Goal: Task Accomplishment & Management: Manage account settings

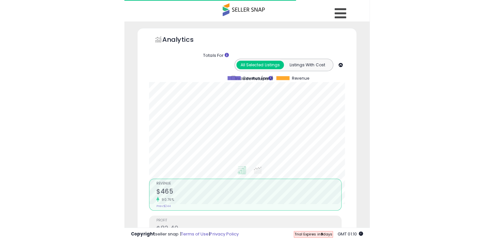
scroll to position [127, 204]
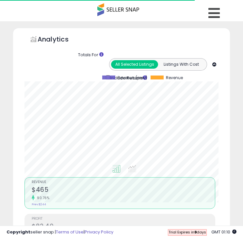
click at [119, 5] on span at bounding box center [118, 9] width 42 height 13
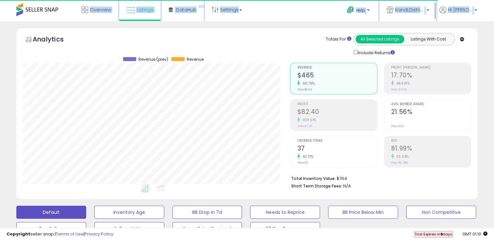
scroll to position [134, 267]
click at [91, 15] on link "Overview" at bounding box center [96, 10] width 39 height 20
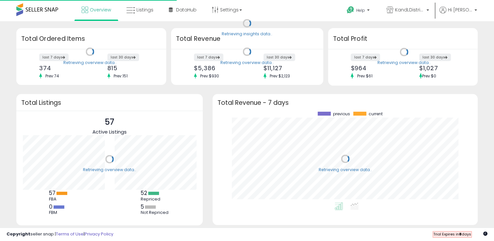
scroll to position [91, 252]
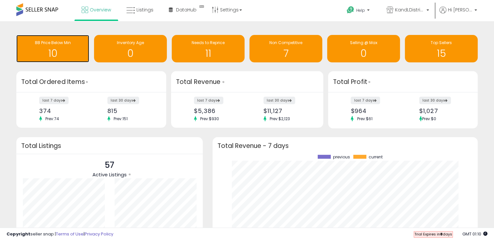
click at [72, 42] on div "BB Price Below Min" at bounding box center [53, 43] width 66 height 6
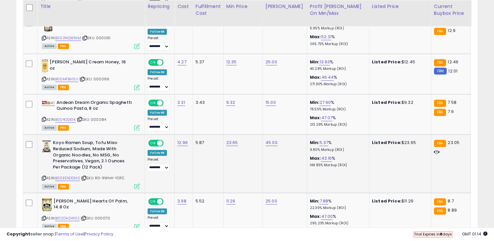
scroll to position [416, 0]
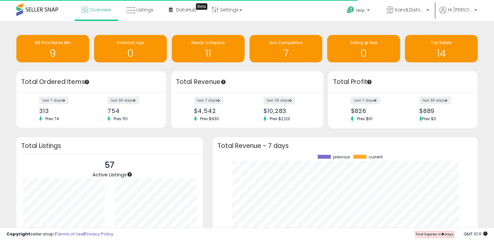
scroll to position [91, 252]
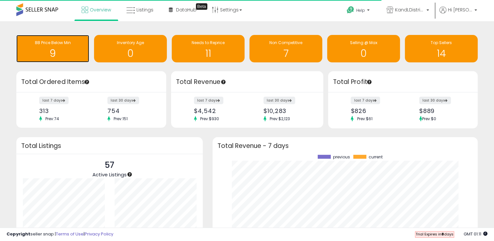
click at [60, 51] on h1 "9" at bounding box center [53, 53] width 66 height 11
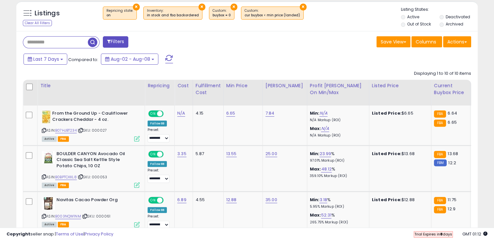
scroll to position [237, 0]
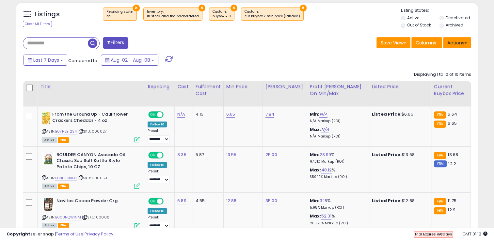
click at [459, 45] on button "Actions" at bounding box center [457, 42] width 28 height 11
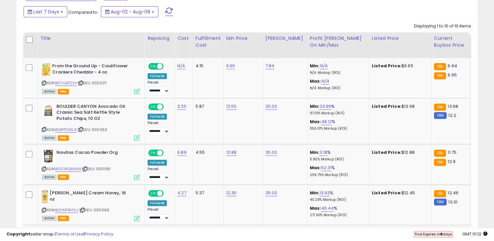
scroll to position [286, 0]
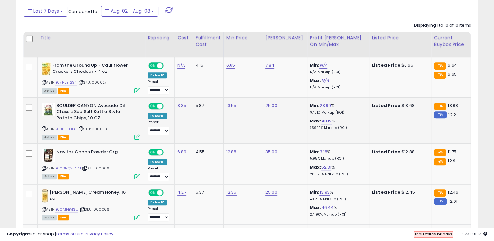
click at [437, 116] on small "FBM" at bounding box center [440, 114] width 13 height 7
click at [449, 114] on span "12.2" at bounding box center [453, 115] width 8 height 6
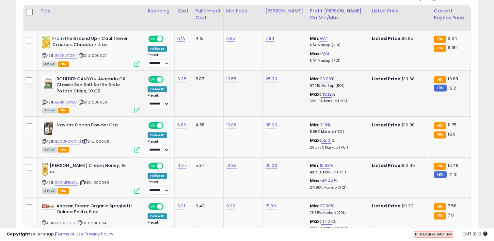
scroll to position [312, 0]
click at [155, 104] on select "**********" at bounding box center [159, 104] width 22 height 8
click at [257, 110] on td "13.55" at bounding box center [242, 94] width 39 height 46
click at [64, 100] on link "B0BPTCKKL8" at bounding box center [66, 103] width 22 height 6
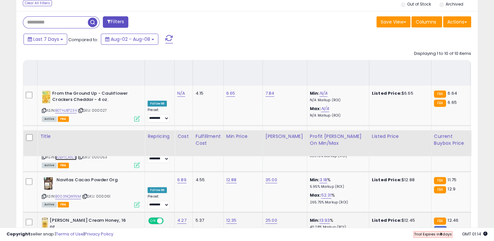
scroll to position [174, 0]
